Goal: Task Accomplishment & Management: Complete application form

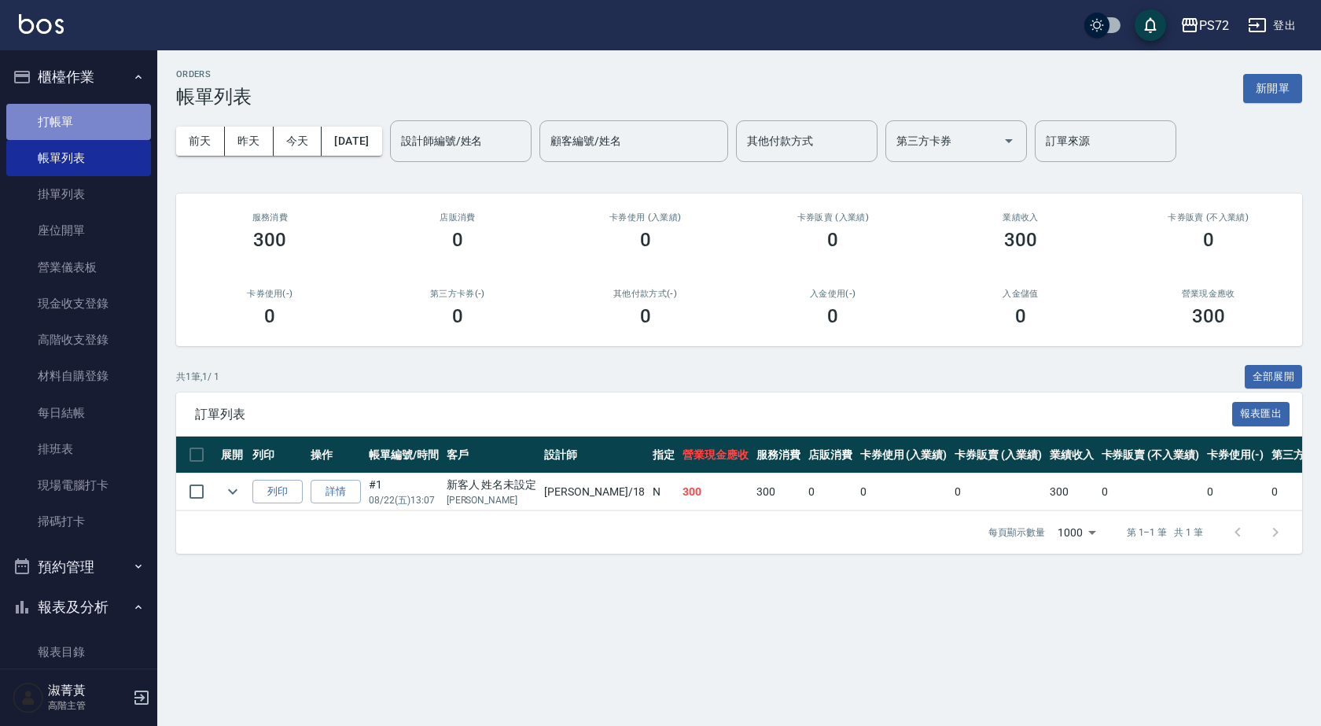
click at [124, 120] on link "打帳單" at bounding box center [78, 122] width 145 height 36
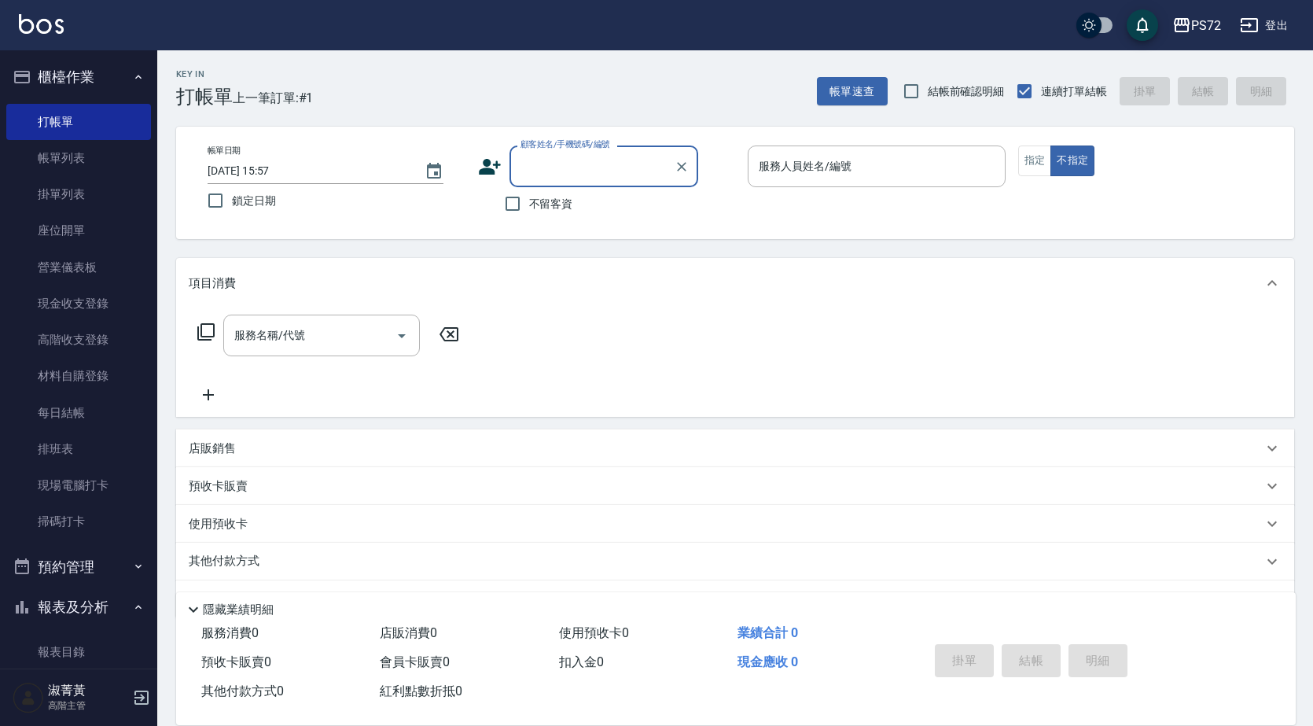
click at [593, 175] on input "顧客姓名/手機號碼/編號" at bounding box center [592, 167] width 151 height 28
click at [602, 209] on li "新增 "[PERSON_NAME]"" at bounding box center [604, 206] width 189 height 26
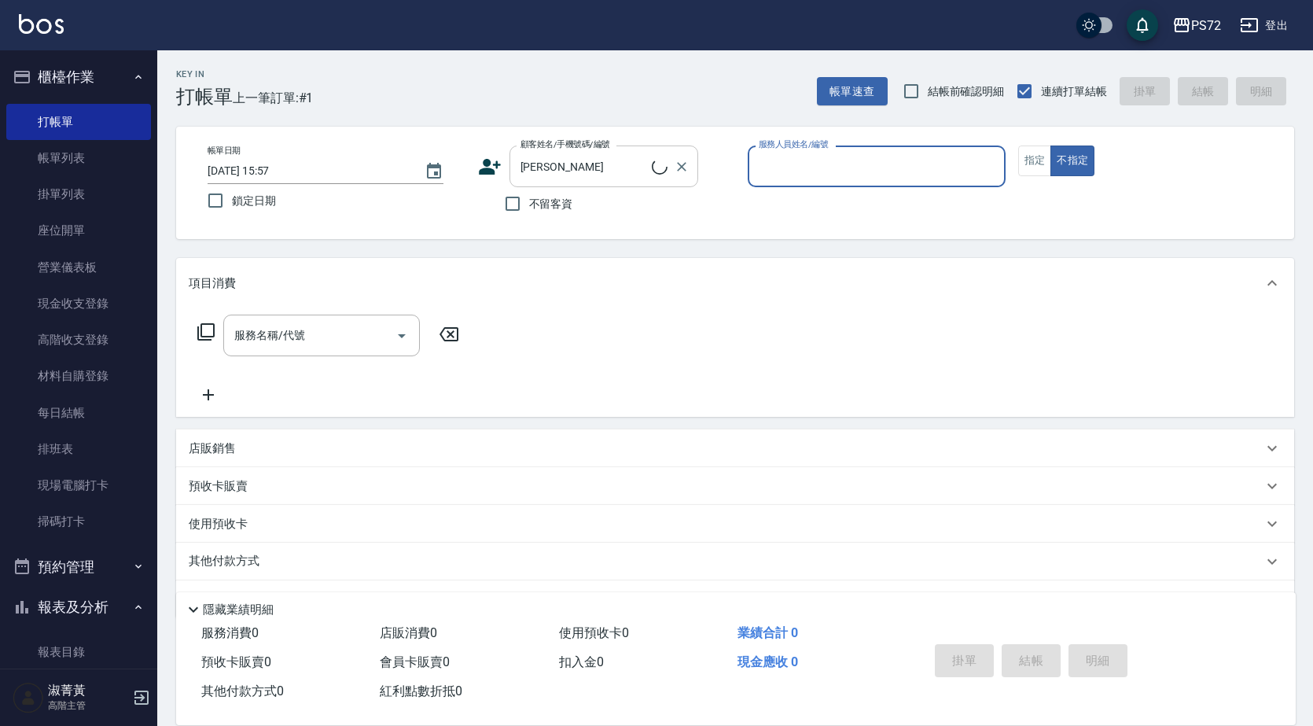
click at [608, 161] on input "[PERSON_NAME]" at bounding box center [584, 167] width 135 height 28
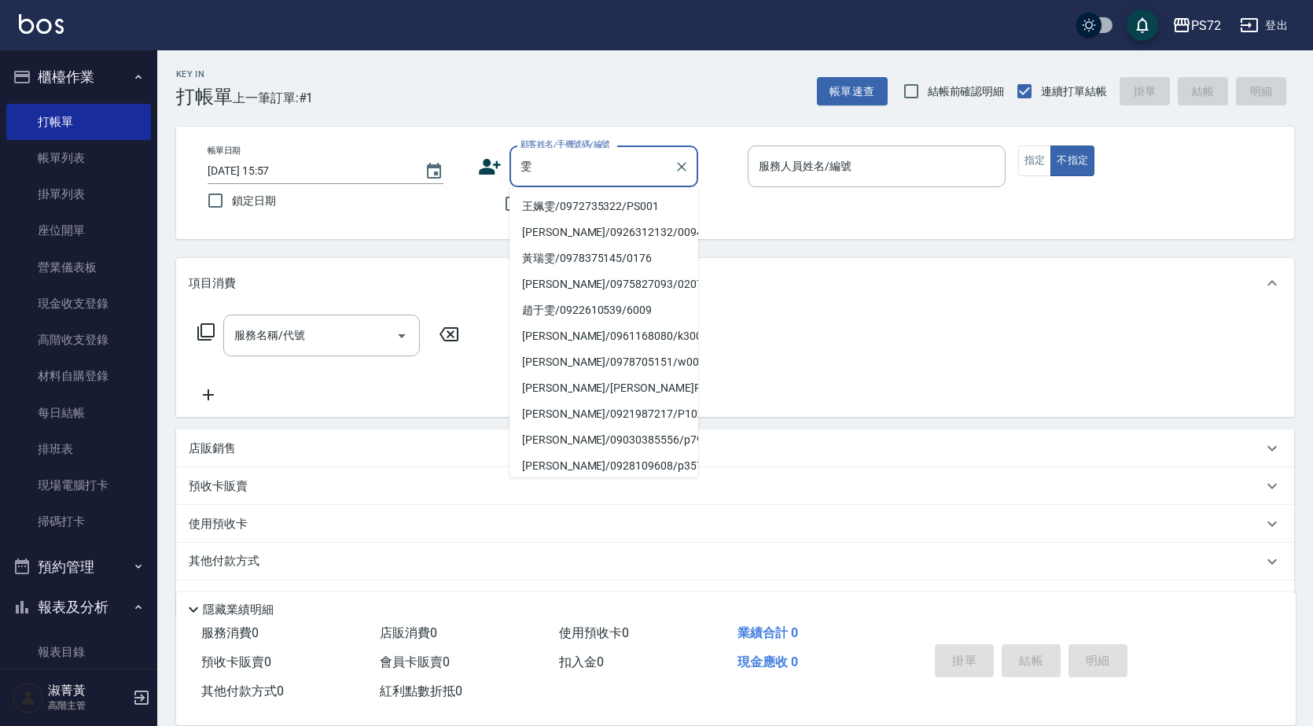
click at [586, 205] on li "王姵雯/0972735322/PS001" at bounding box center [604, 206] width 189 height 26
type input "王姵雯/0972735322/PS001"
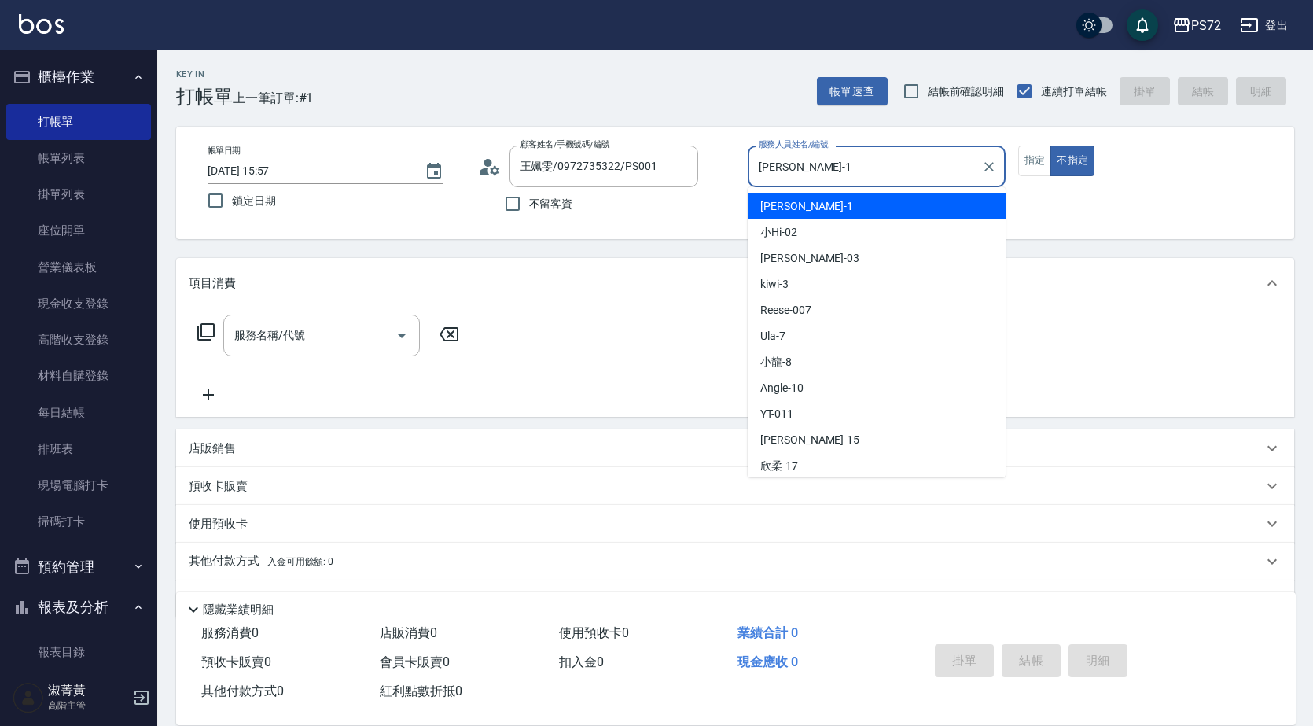
click at [841, 167] on input "[PERSON_NAME]-1" at bounding box center [865, 167] width 220 height 28
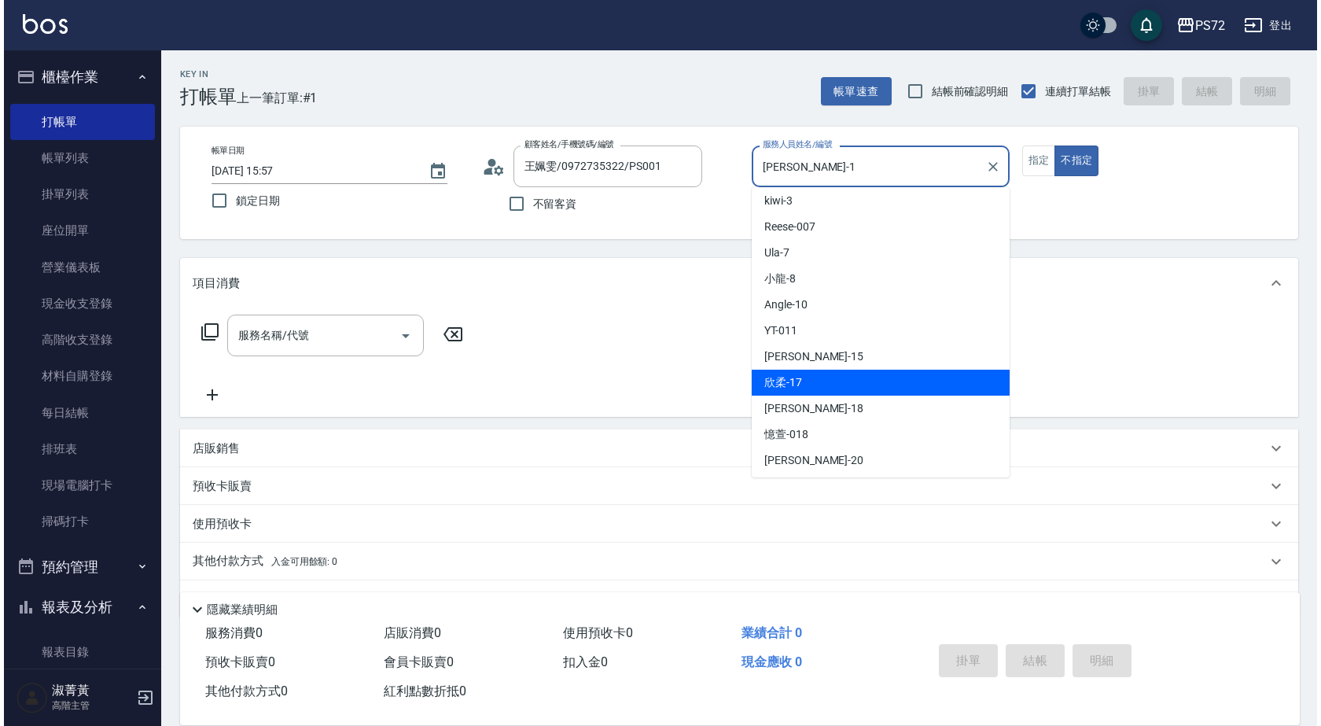
scroll to position [86, 0]
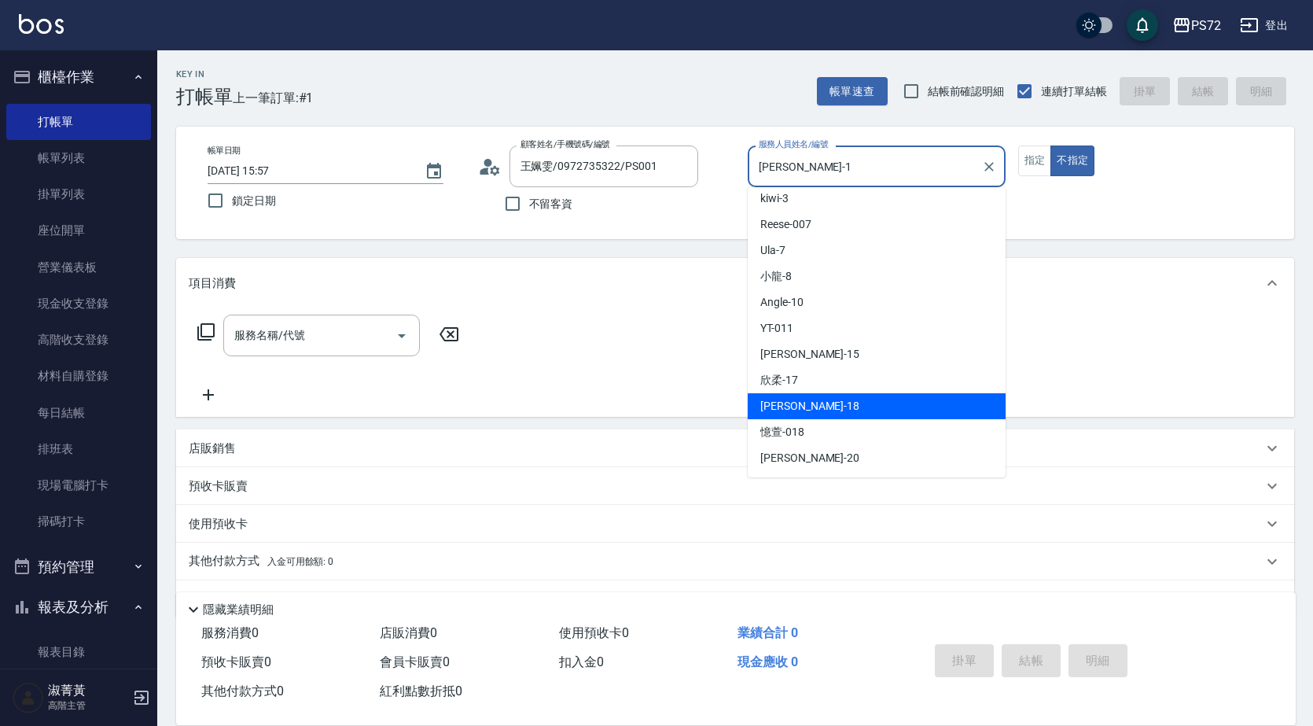
click at [809, 416] on div "[PERSON_NAME] -18" at bounding box center [877, 406] width 258 height 26
type input "[PERSON_NAME]-18"
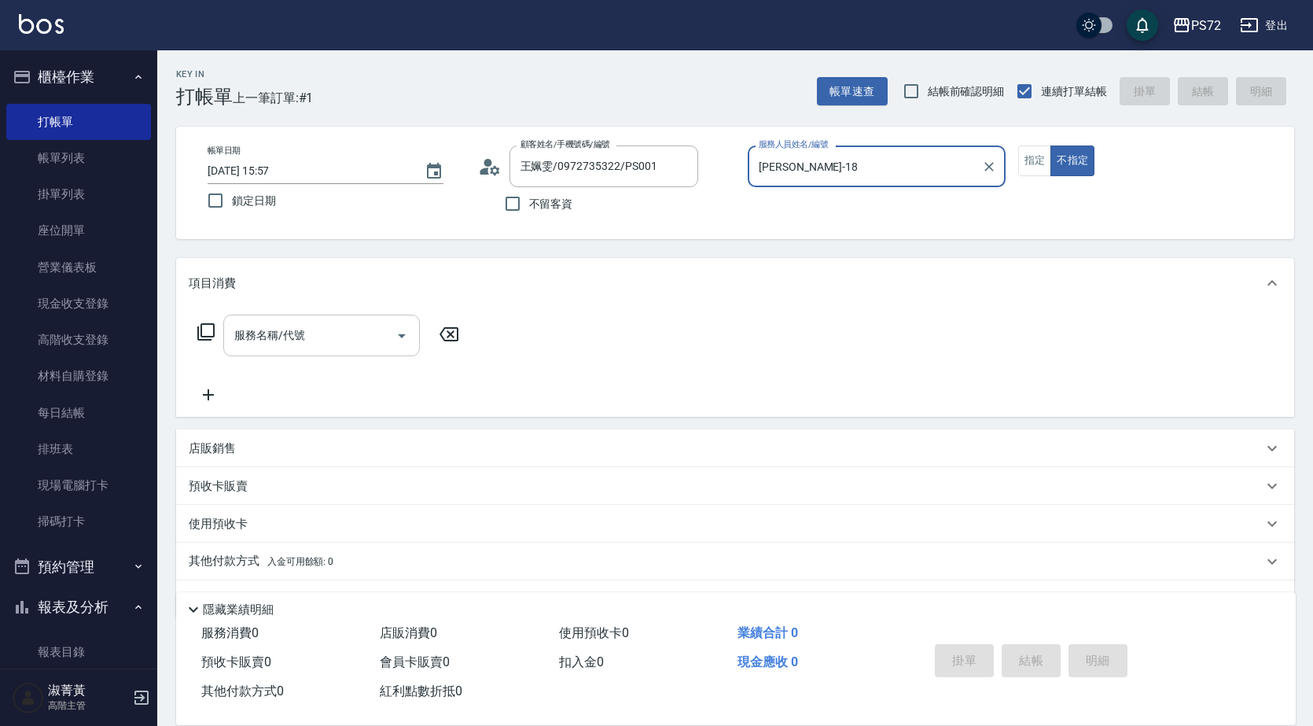
click at [344, 347] on input "服務名稱/代號" at bounding box center [309, 336] width 159 height 28
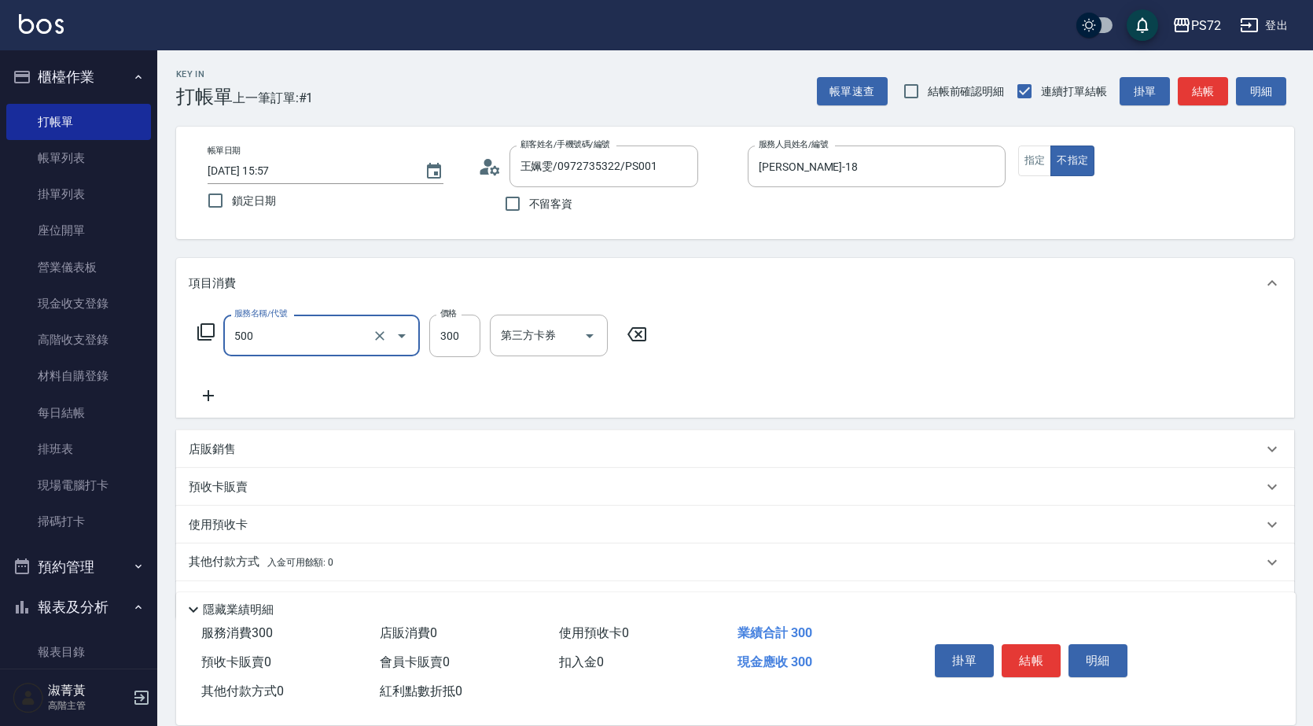
type input "洗髮(A級)(500)"
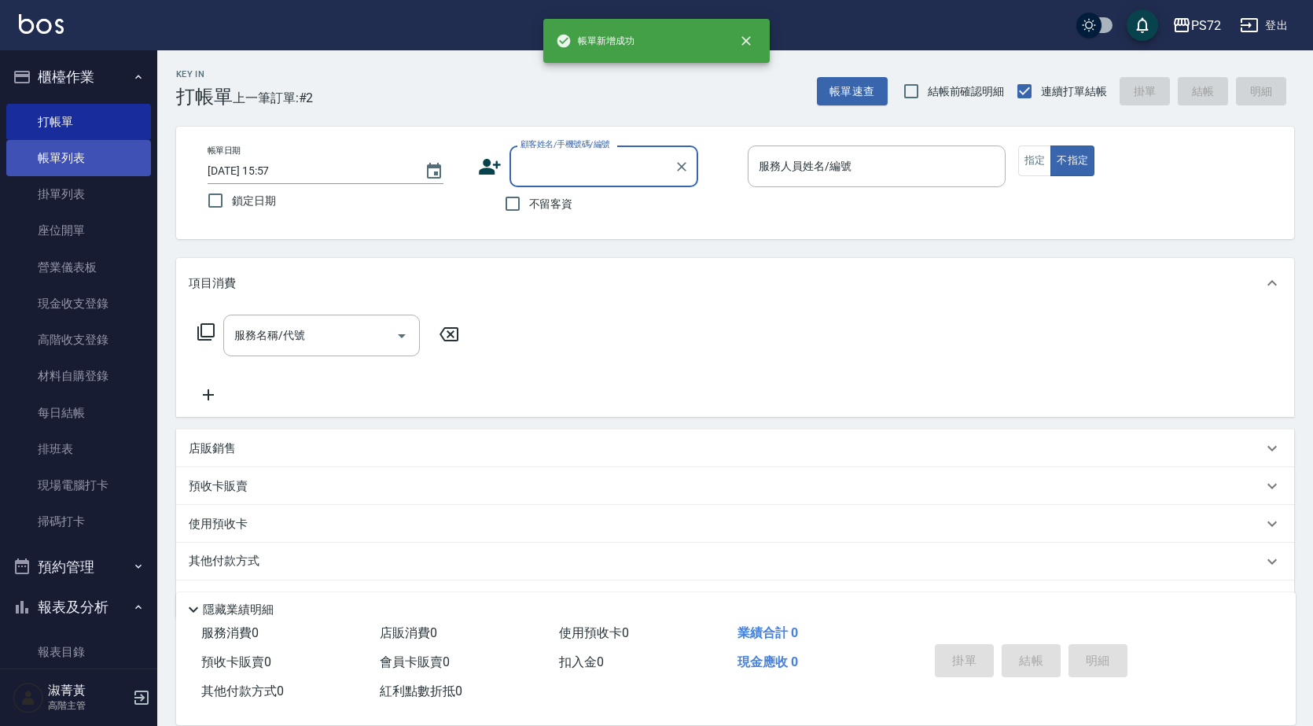
click at [64, 160] on link "帳單列表" at bounding box center [78, 158] width 145 height 36
